Goal: Information Seeking & Learning: Learn about a topic

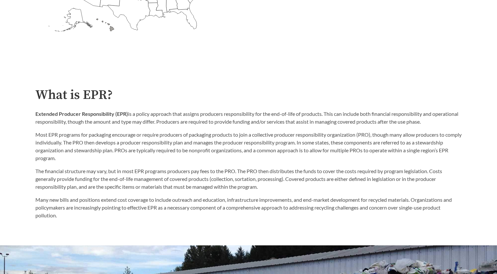
scroll to position [325, 0]
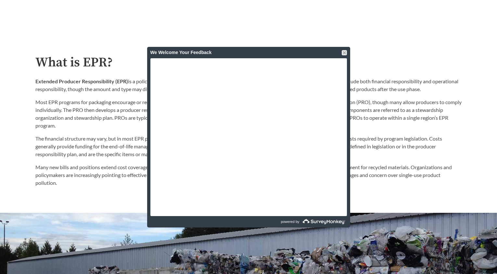
click at [136, 132] on div "The financial structure may vary, but in most EPR programs producers pay fees t…" at bounding box center [248, 157] width 427 height 57
click at [345, 51] on div at bounding box center [344, 52] width 5 height 5
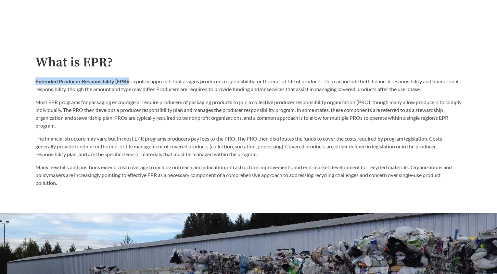
drag, startPoint x: 35, startPoint y: 80, endPoint x: 129, endPoint y: 82, distance: 94.3
click at [129, 82] on div "What is EPR? Extended Producer Responsibility (EPR) is a policy approach that a…" at bounding box center [248, 120] width 437 height 131
copy p "Extended Producer Responsibility (EPR)"
click at [185, 95] on div "Extended Producer Responsibility (EPR) is a policy approach that assigns produc…" at bounding box center [248, 103] width 427 height 52
drag, startPoint x: 184, startPoint y: 83, endPoint x: 454, endPoint y: 92, distance: 269.7
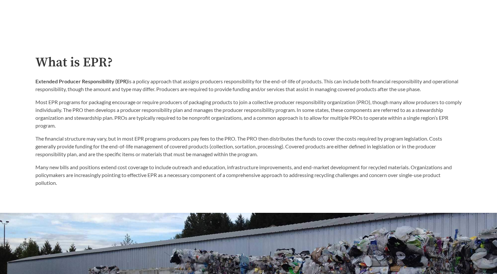
click at [454, 92] on p "Extended Producer Responsibility (EPR) is a policy approach that assigns produc…" at bounding box center [248, 85] width 427 height 16
copy p "assigns producers responsibility for the end-of-life of products. This can incl…"
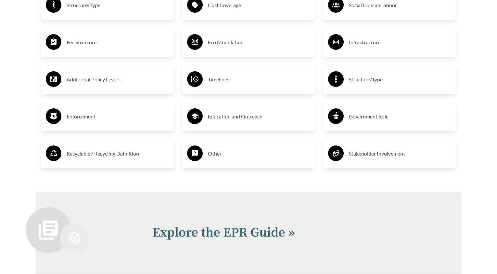
scroll to position [1427, 0]
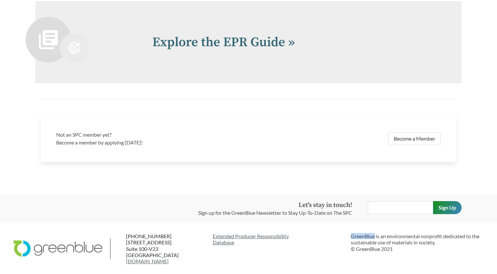
drag, startPoint x: 375, startPoint y: 237, endPoint x: 353, endPoint y: 234, distance: 22.3
click at [353, 234] on p "GreenBlue is an environmental nonprofit dedicated to the sustainable use of mat…" at bounding box center [417, 242] width 133 height 19
copy p "GreenBlue"
click at [414, 242] on p "GreenBlue is an environmental nonprofit dedicated to the sustainable use of mat…" at bounding box center [417, 242] width 133 height 19
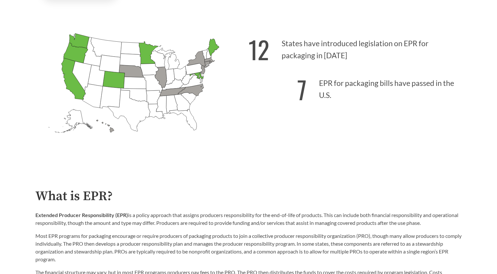
scroll to position [159, 0]
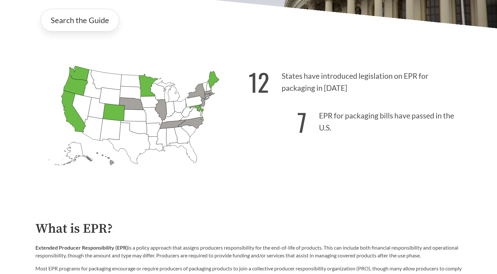
click at [416, 170] on div "12 States have introduced legislation on EPR for packaging in [DATE] 7 EPR for …" at bounding box center [355, 127] width 213 height 135
